Goal: Task Accomplishment & Management: Complete application form

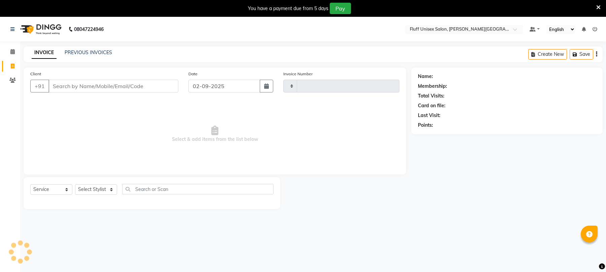
select select "service"
select select "32"
type input "2234"
click at [114, 91] on input "Client" at bounding box center [113, 86] width 130 height 13
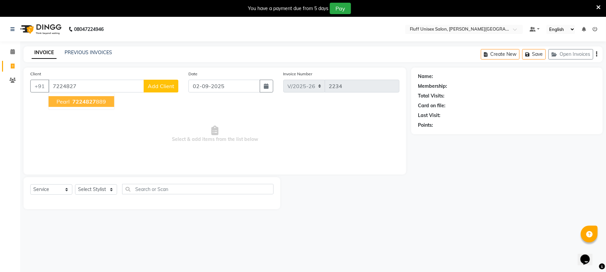
click at [91, 98] on span "7224827" at bounding box center [84, 101] width 24 height 7
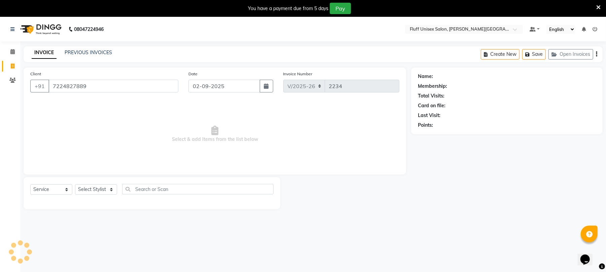
type input "7224827889"
click at [95, 189] on select "Select Stylist Chinu [PERSON_NAME] Reception Rohit" at bounding box center [96, 189] width 42 height 10
select select "43283"
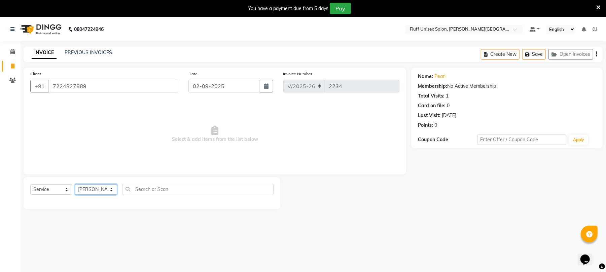
click at [75, 184] on select "Select Stylist Chinu [PERSON_NAME] Reception Rohit" at bounding box center [96, 189] width 42 height 10
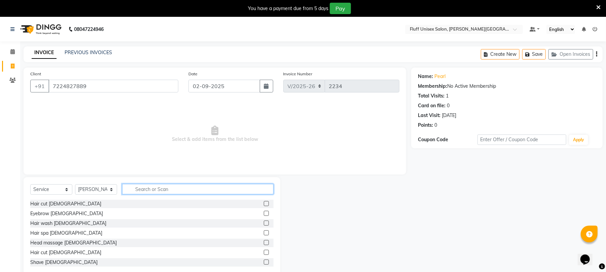
click at [221, 191] on input "text" at bounding box center [197, 189] width 151 height 10
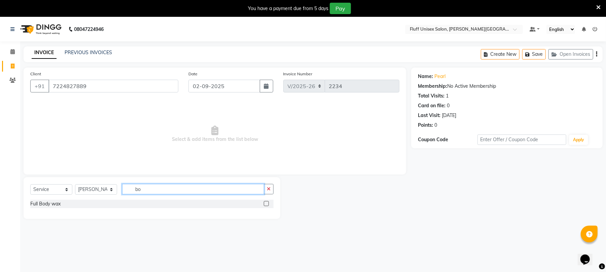
type input "b"
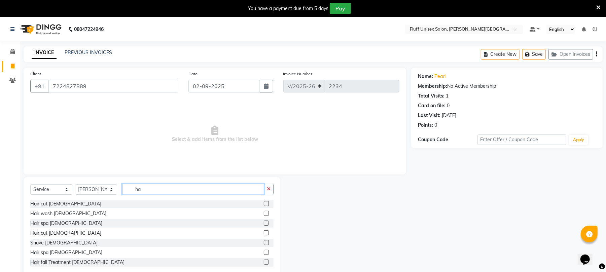
type input "h"
type input "t"
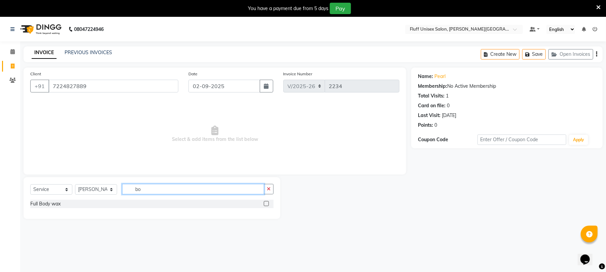
type input "b"
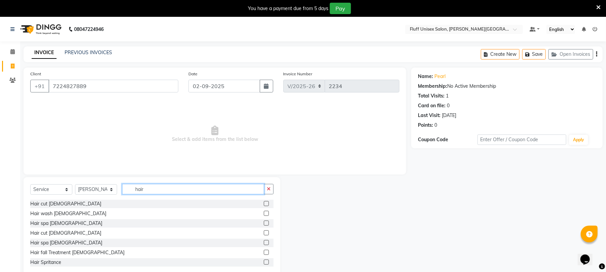
click at [210, 192] on input "hair" at bounding box center [193, 189] width 142 height 10
type input "h"
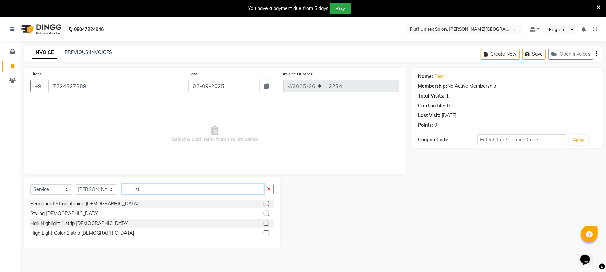
type input "s"
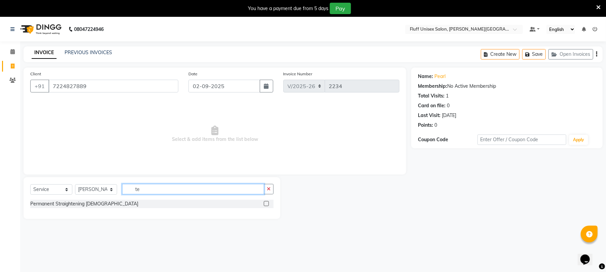
type input "te"
click at [267, 204] on label at bounding box center [266, 203] width 5 height 5
click at [267, 204] on input "checkbox" at bounding box center [266, 204] width 4 height 4
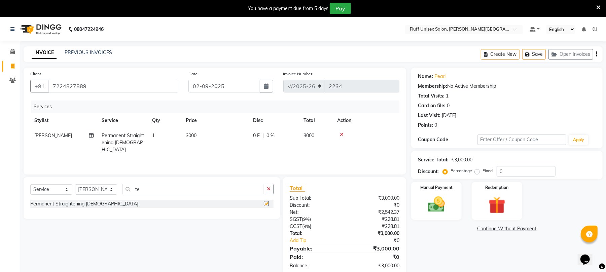
checkbox input "false"
click at [198, 131] on td "3000" at bounding box center [215, 142] width 67 height 29
select select "43283"
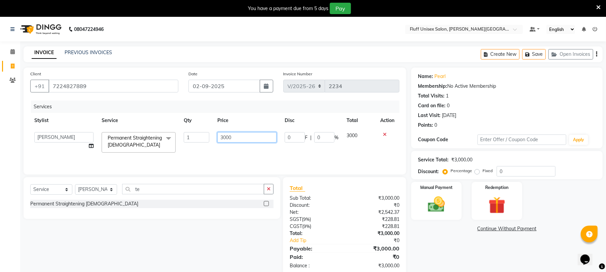
click at [250, 139] on input "3000" at bounding box center [246, 137] width 59 height 10
type input "3"
type input "8500"
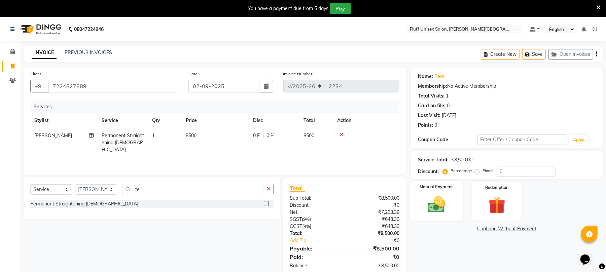
click at [423, 205] on img at bounding box center [436, 205] width 29 height 21
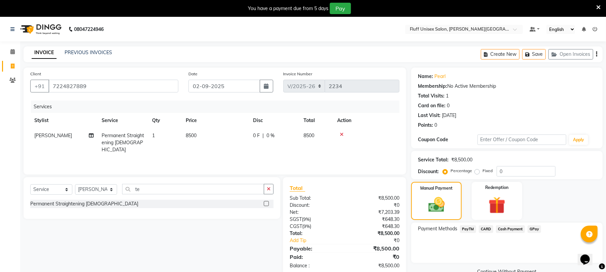
click at [470, 231] on span "PayTM" at bounding box center [468, 230] width 16 height 8
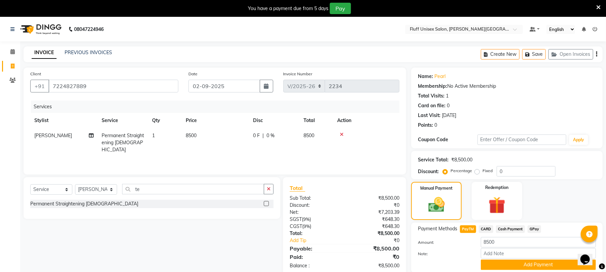
scroll to position [25, 0]
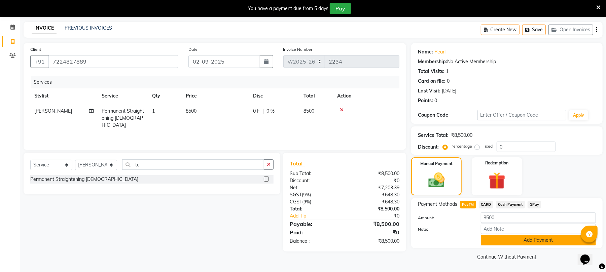
click at [524, 244] on button "Add Payment" at bounding box center [538, 240] width 115 height 10
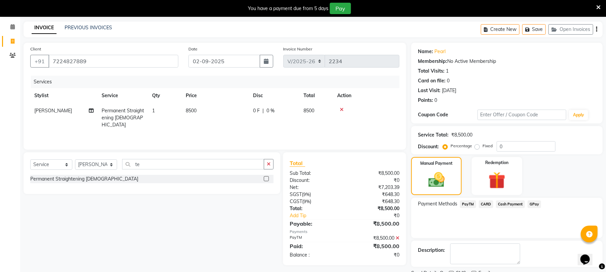
scroll to position [53, 0]
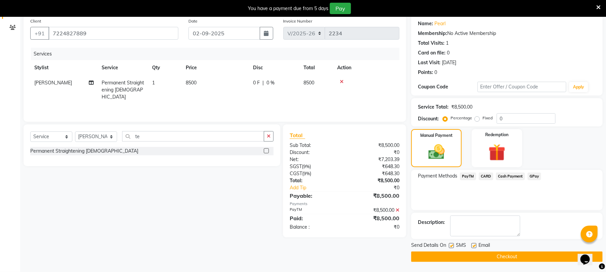
click at [513, 257] on button "Checkout" at bounding box center [507, 257] width 192 height 10
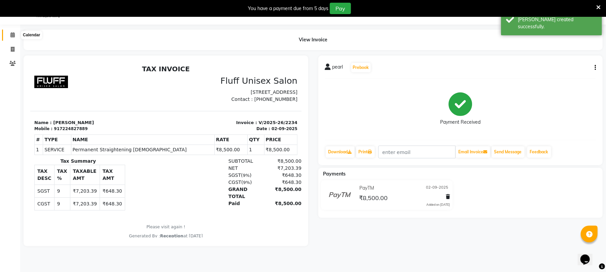
click at [12, 34] on icon at bounding box center [12, 34] width 4 height 5
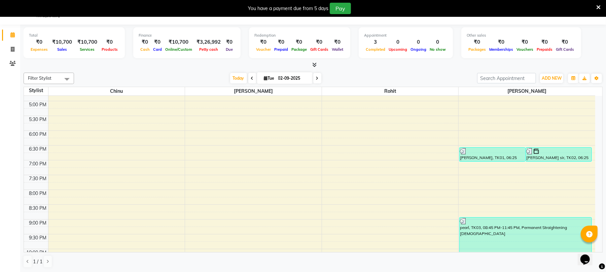
scroll to position [234, 0]
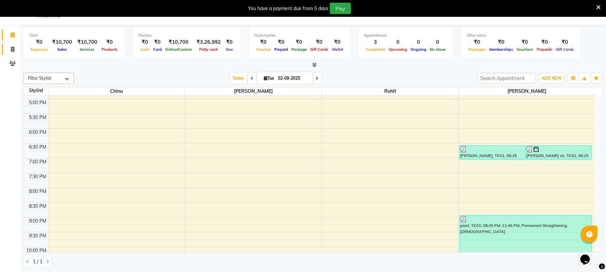
click at [11, 45] on link "Invoice" at bounding box center [10, 49] width 16 height 11
select select "service"
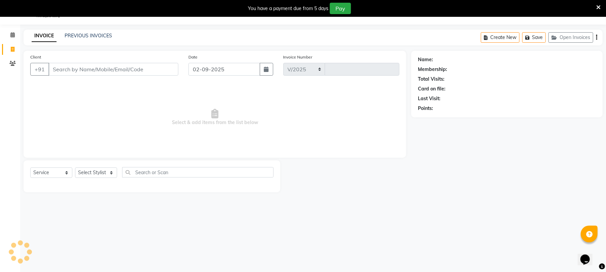
select select "32"
type input "2235"
click at [118, 75] on input "Client" at bounding box center [113, 69] width 130 height 13
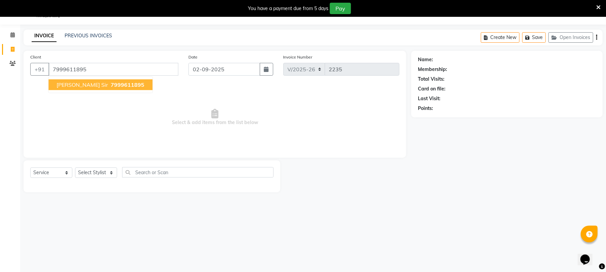
type input "7999611895"
click at [111, 83] on span "7999611895" at bounding box center [128, 84] width 34 height 7
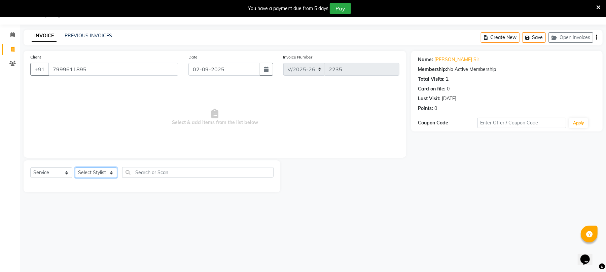
click at [95, 175] on select "Select Stylist Chinu [PERSON_NAME] Reception Rohit" at bounding box center [96, 173] width 42 height 10
select select "43283"
click at [75, 168] on select "Select Stylist Chinu [PERSON_NAME] Reception Rohit" at bounding box center [96, 173] width 42 height 10
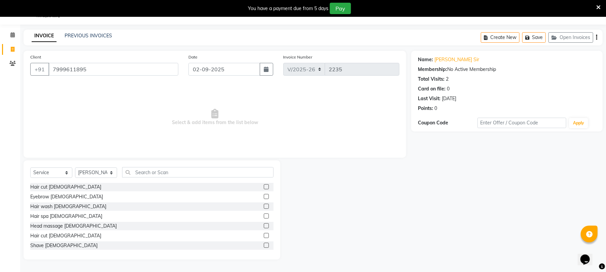
click at [264, 244] on label at bounding box center [266, 245] width 5 height 5
click at [264, 244] on input "checkbox" at bounding box center [266, 246] width 4 height 4
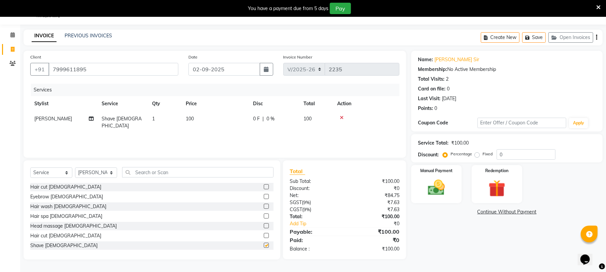
checkbox input "false"
click at [194, 113] on td "100" at bounding box center [215, 122] width 67 height 22
select select "43283"
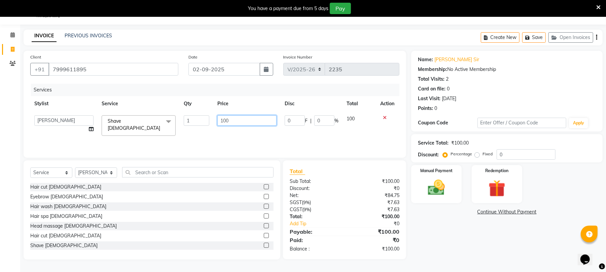
click at [242, 123] on input "100" at bounding box center [246, 120] width 59 height 10
type input "1"
type input "150"
click at [440, 193] on img at bounding box center [436, 188] width 29 height 21
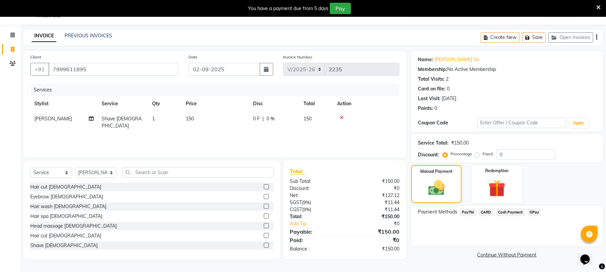
click at [469, 213] on span "PayTM" at bounding box center [468, 213] width 16 height 8
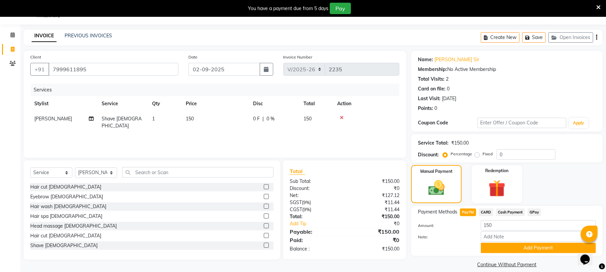
scroll to position [25, 0]
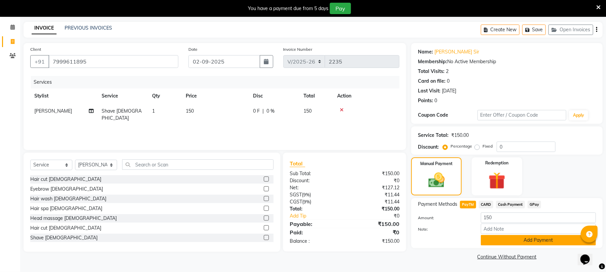
click at [528, 242] on button "Add Payment" at bounding box center [538, 240] width 115 height 10
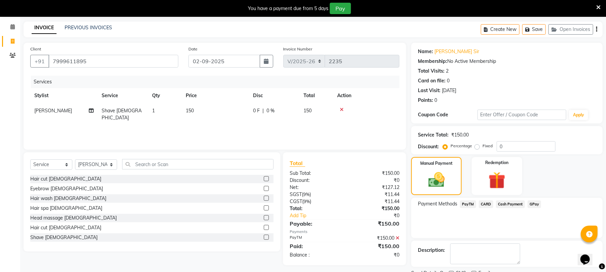
scroll to position [53, 0]
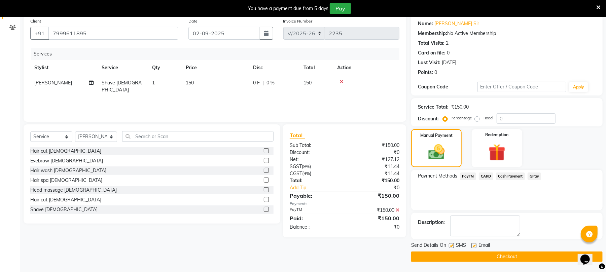
click at [485, 253] on button "Checkout" at bounding box center [507, 257] width 192 height 10
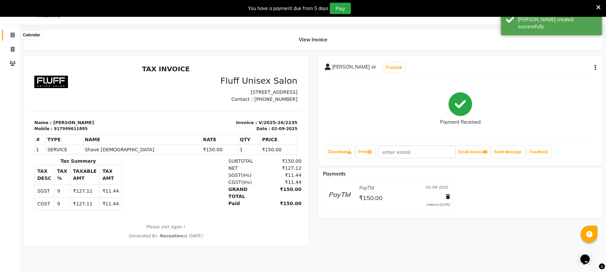
click at [11, 34] on icon at bounding box center [12, 34] width 4 height 5
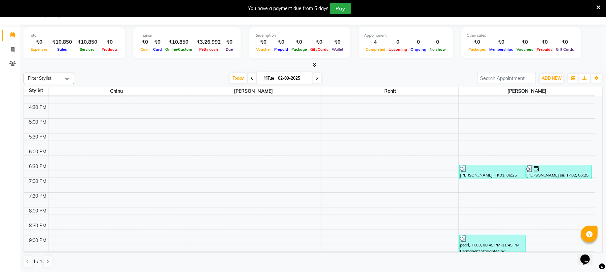
scroll to position [214, 0]
click at [497, 171] on div at bounding box center [492, 168] width 65 height 7
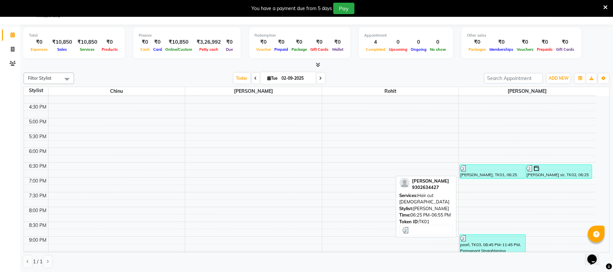
select select "3"
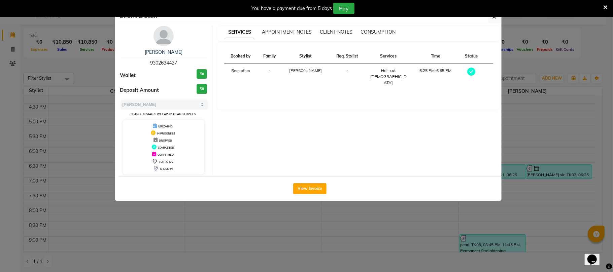
click at [310, 195] on div "View Invoice" at bounding box center [309, 188] width 383 height 25
click at [310, 193] on button "View Invoice" at bounding box center [309, 188] width 33 height 11
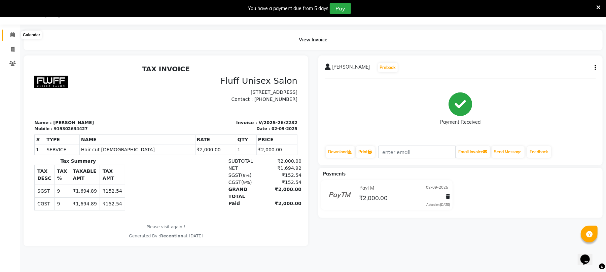
click at [11, 35] on icon at bounding box center [12, 34] width 4 height 5
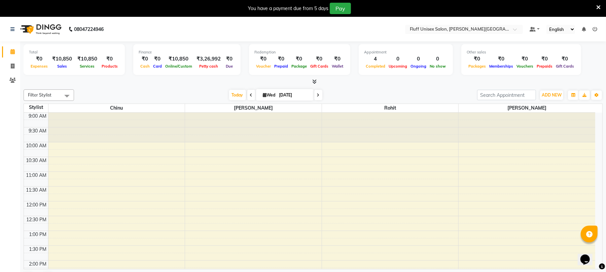
click at [250, 96] on icon at bounding box center [251, 95] width 3 height 4
type input "02-09-2025"
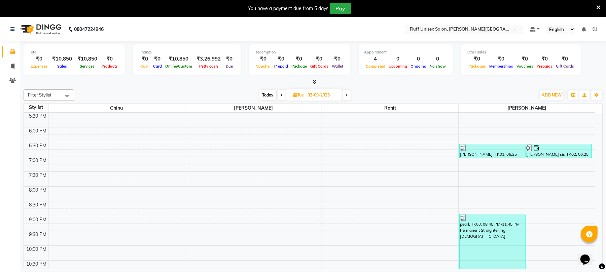
scroll to position [245, 0]
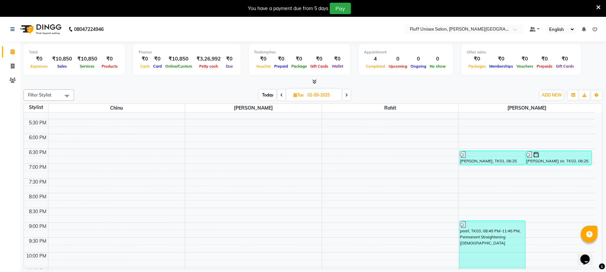
click at [485, 167] on div "9:00 AM 9:30 AM 10:00 AM 10:30 AM 11:00 AM 11:30 AM 12:00 PM 12:30 PM 1:00 PM 1…" at bounding box center [310, 90] width 572 height 444
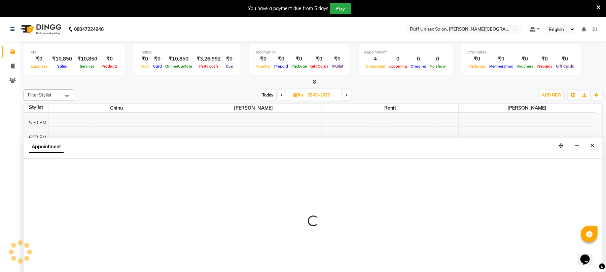
select select "43283"
select select "1125"
select select "tentative"
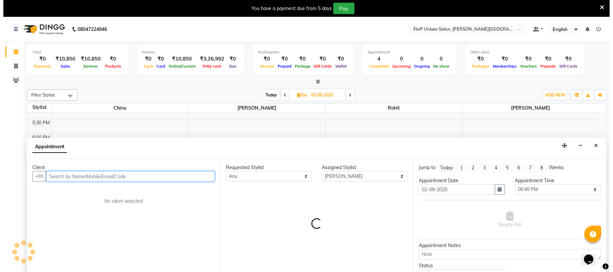
scroll to position [18, 0]
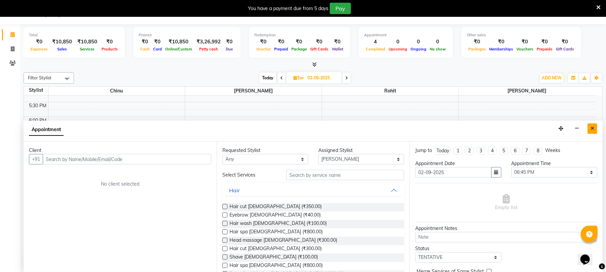
click at [595, 132] on button "Close" at bounding box center [593, 129] width 10 height 10
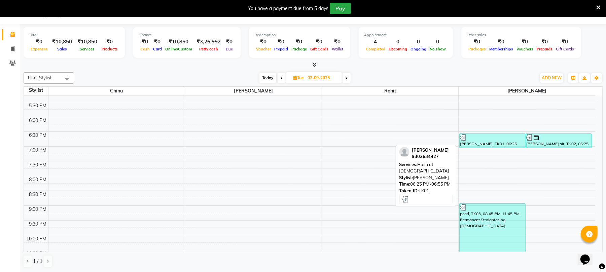
click at [496, 145] on div "[PERSON_NAME], TK01, 06:25 PM-06:55 PM, Hair cut [DEMOGRAPHIC_DATA]" at bounding box center [493, 141] width 66 height 14
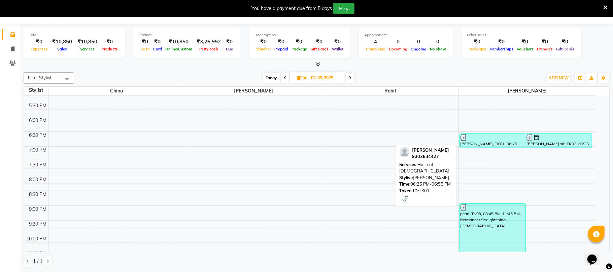
select select "3"
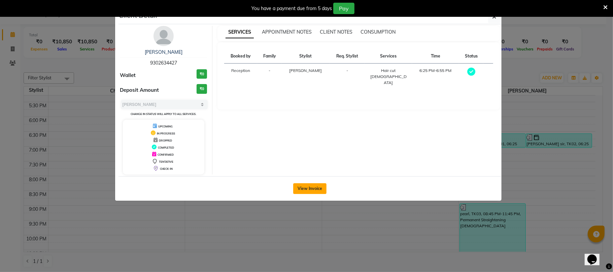
click at [310, 192] on button "View Invoice" at bounding box center [309, 188] width 33 height 11
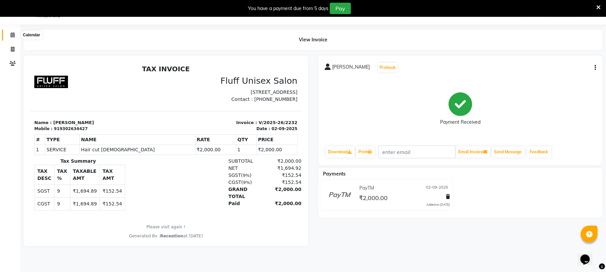
click at [11, 32] on icon at bounding box center [12, 34] width 4 height 5
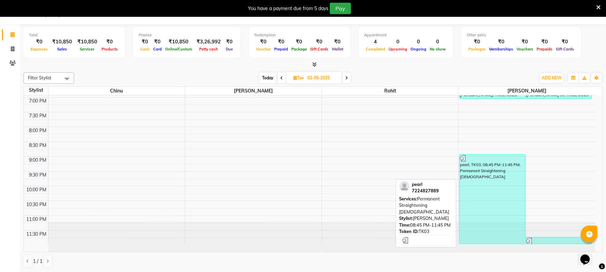
scroll to position [15, 0]
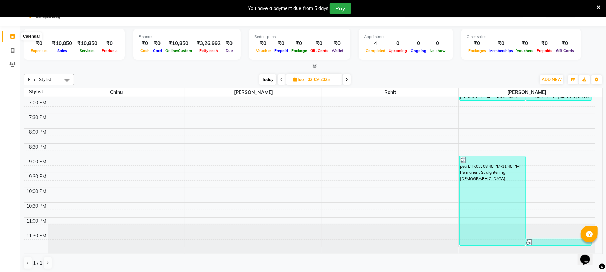
click at [12, 34] on icon at bounding box center [12, 36] width 4 height 5
